Goal: Navigation & Orientation: Find specific page/section

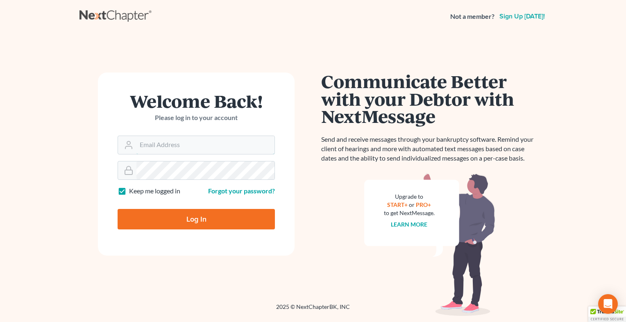
type input "[EMAIL_ADDRESS][DOMAIN_NAME]"
click at [231, 225] on input "Log In" at bounding box center [196, 219] width 157 height 20
type input "Thinking..."
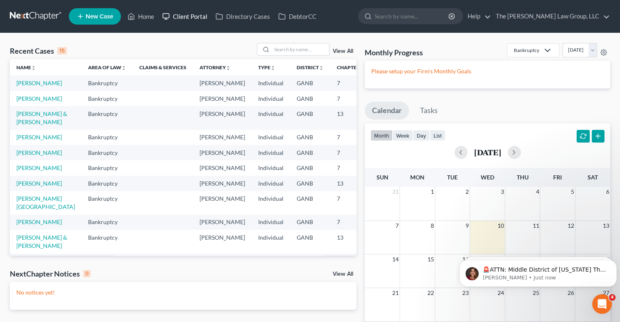
click at [184, 20] on link "Client Portal" at bounding box center [184, 16] width 53 height 15
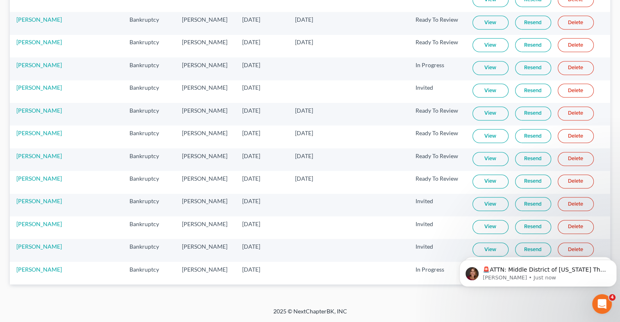
scroll to position [938, 0]
click at [486, 7] on link "View" at bounding box center [490, 0] width 36 height 14
